Goal: Browse casually: Explore the website without a specific task or goal

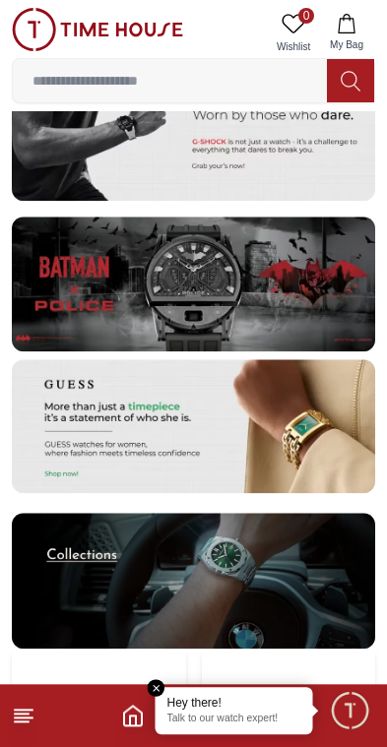
scroll to position [3673, 0]
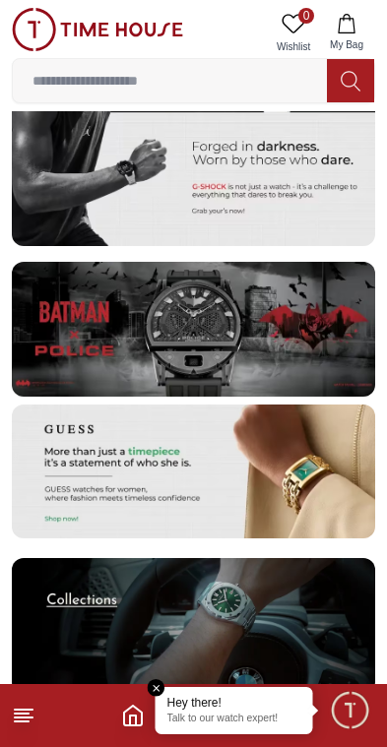
click at [56, 693] on img at bounding box center [99, 759] width 174 height 132
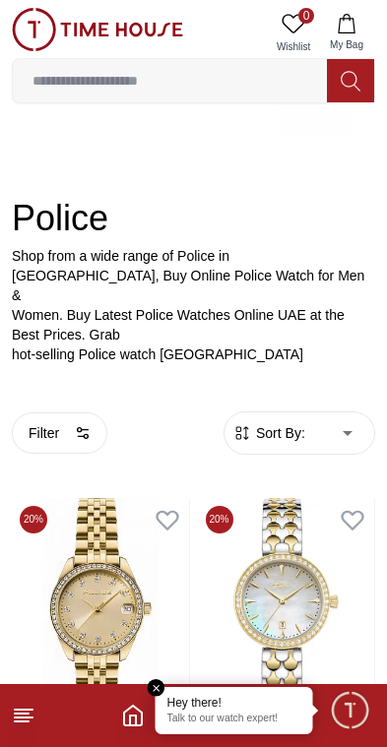
scroll to position [204, 0]
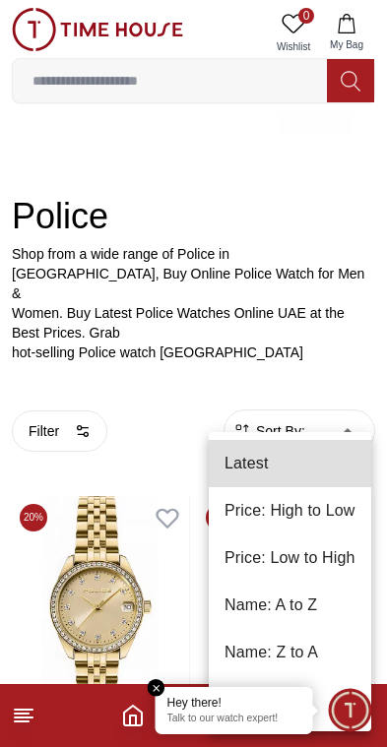
click at [112, 564] on div at bounding box center [193, 373] width 387 height 747
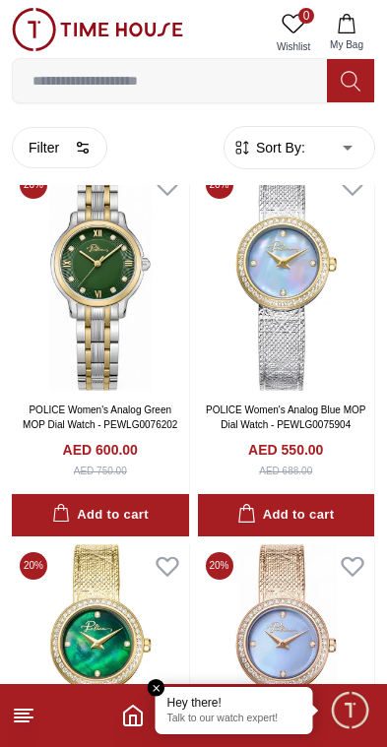
scroll to position [1297, 0]
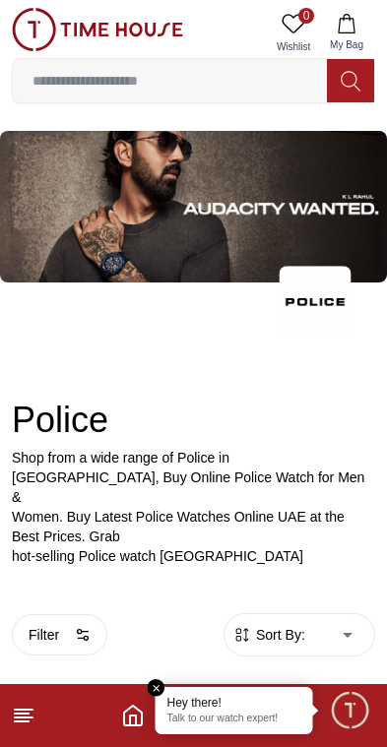
click at [123, 726] on icon "Home" at bounding box center [133, 715] width 24 height 24
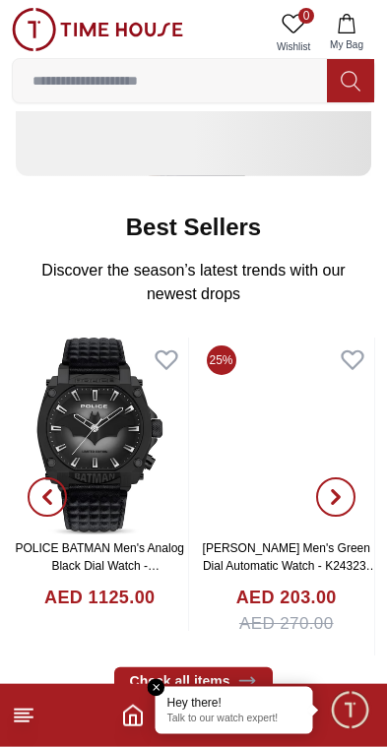
scroll to position [508, 0]
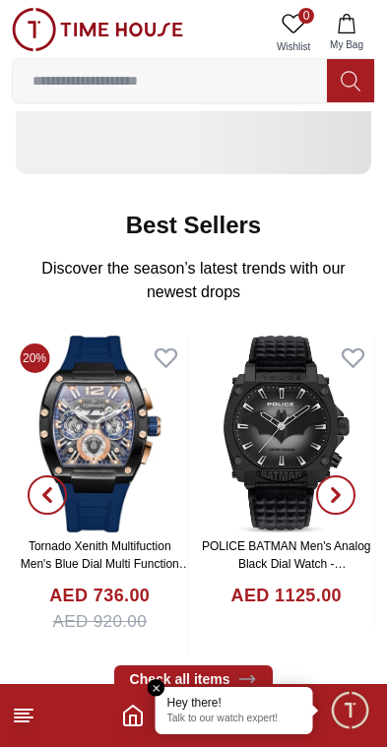
click at [80, 434] on button "button" at bounding box center [47, 494] width 71 height 319
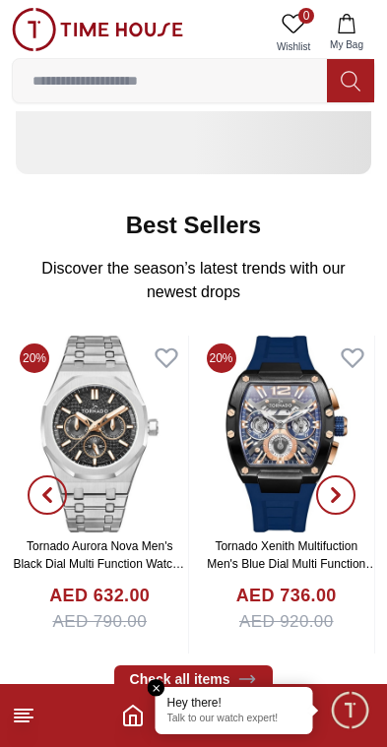
click at [268, 434] on img at bounding box center [287, 433] width 176 height 197
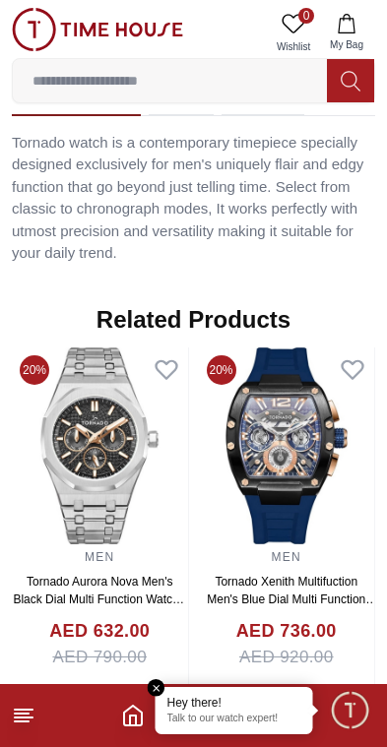
scroll to position [1540, 0]
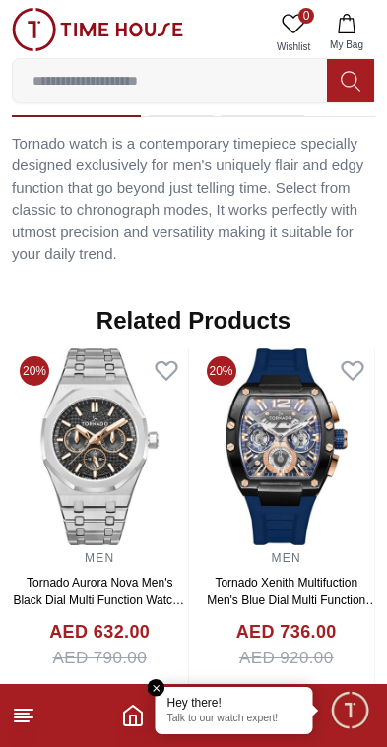
click at [297, 434] on img at bounding box center [287, 446] width 176 height 197
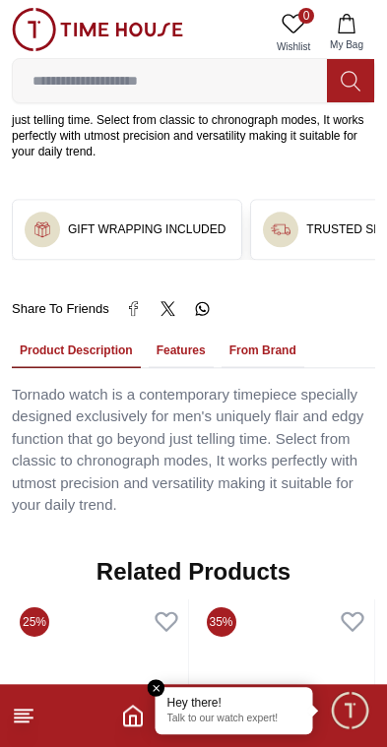
scroll to position [1284, 0]
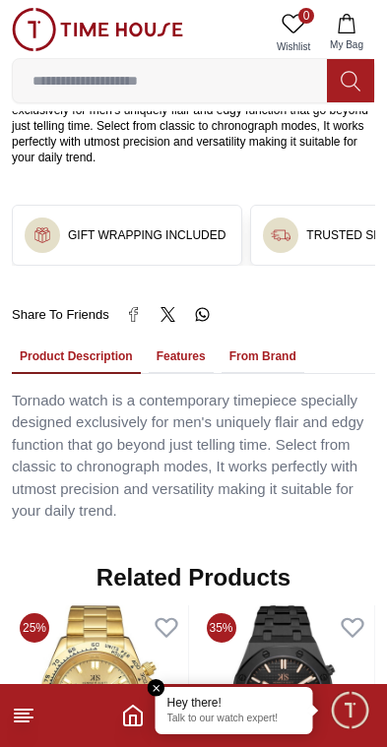
click at [132, 717] on icon "Home" at bounding box center [133, 715] width 24 height 24
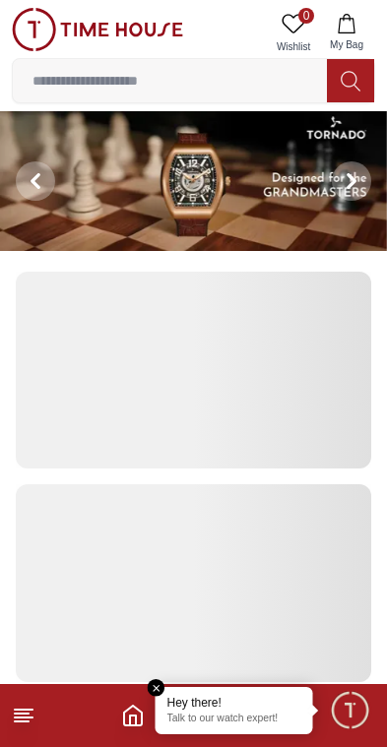
click at [297, 25] on icon at bounding box center [293, 24] width 24 height 24
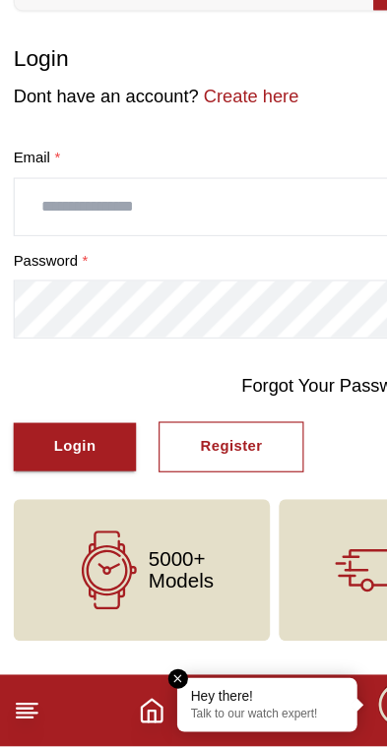
click at [125, 703] on icon "Home" at bounding box center [133, 715] width 24 height 24
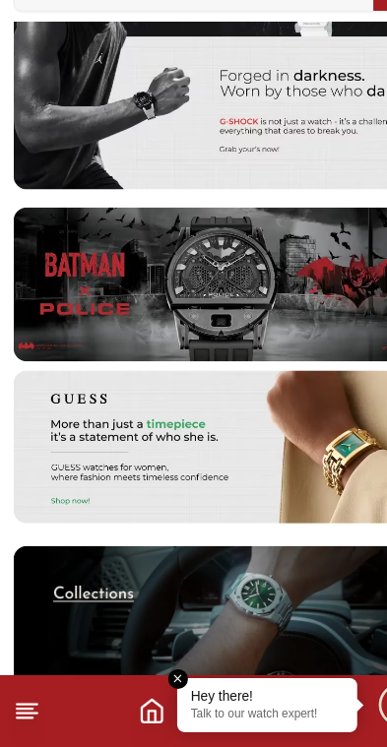
scroll to position [3662, 0]
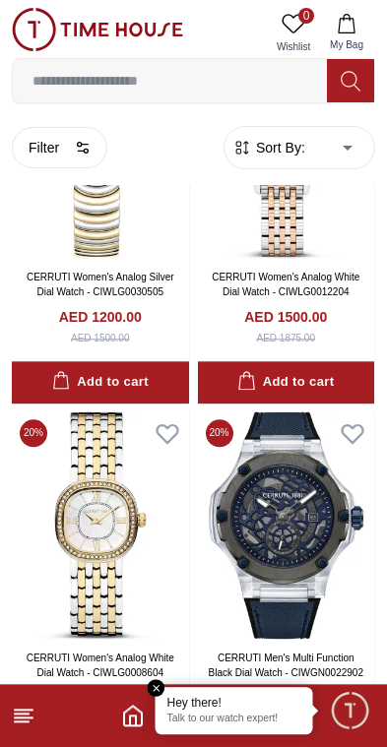
scroll to position [715, 0]
